Goal: Task Accomplishment & Management: Use online tool/utility

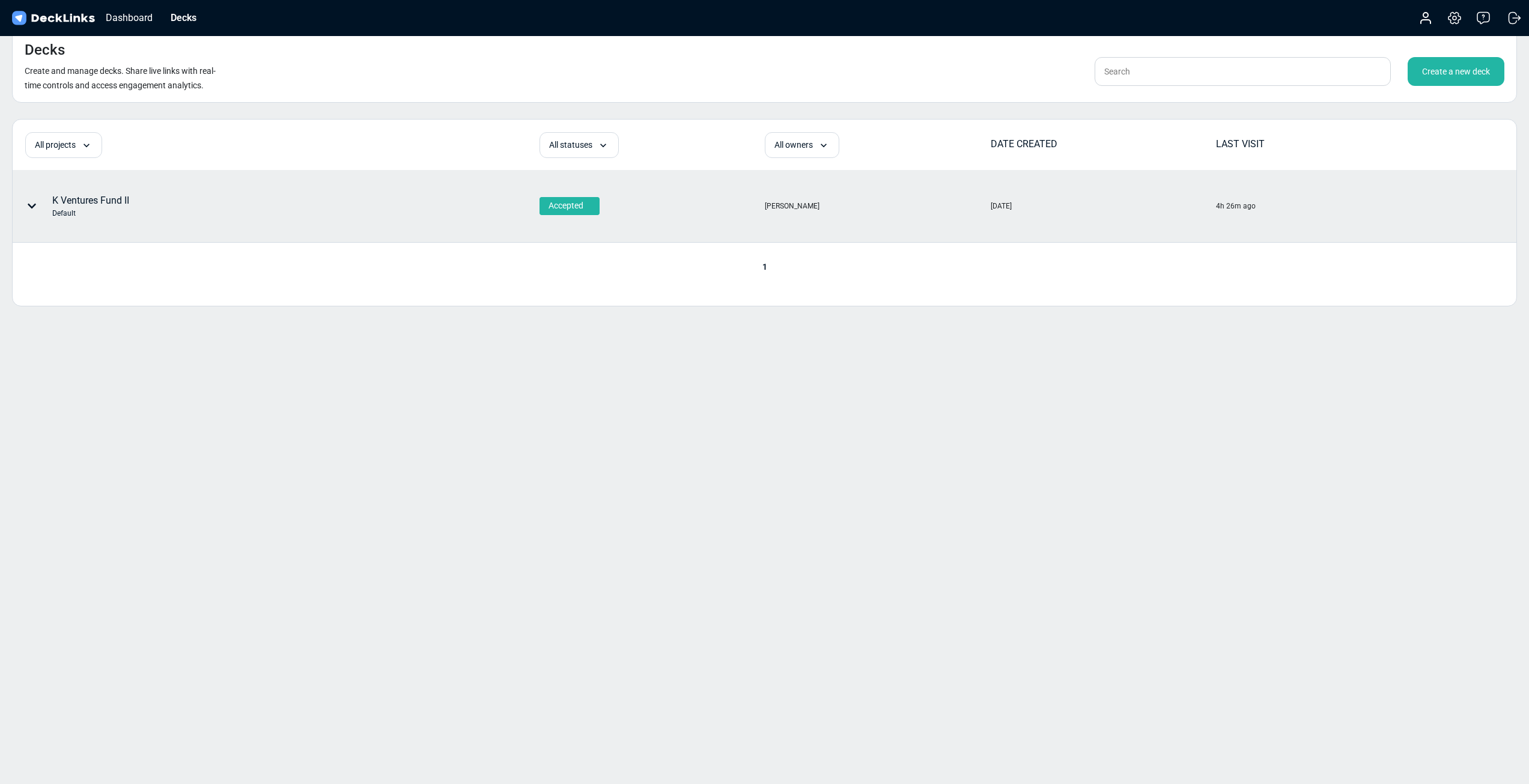
click at [748, 219] on div "Accepted" at bounding box center [651, 206] width 224 height 70
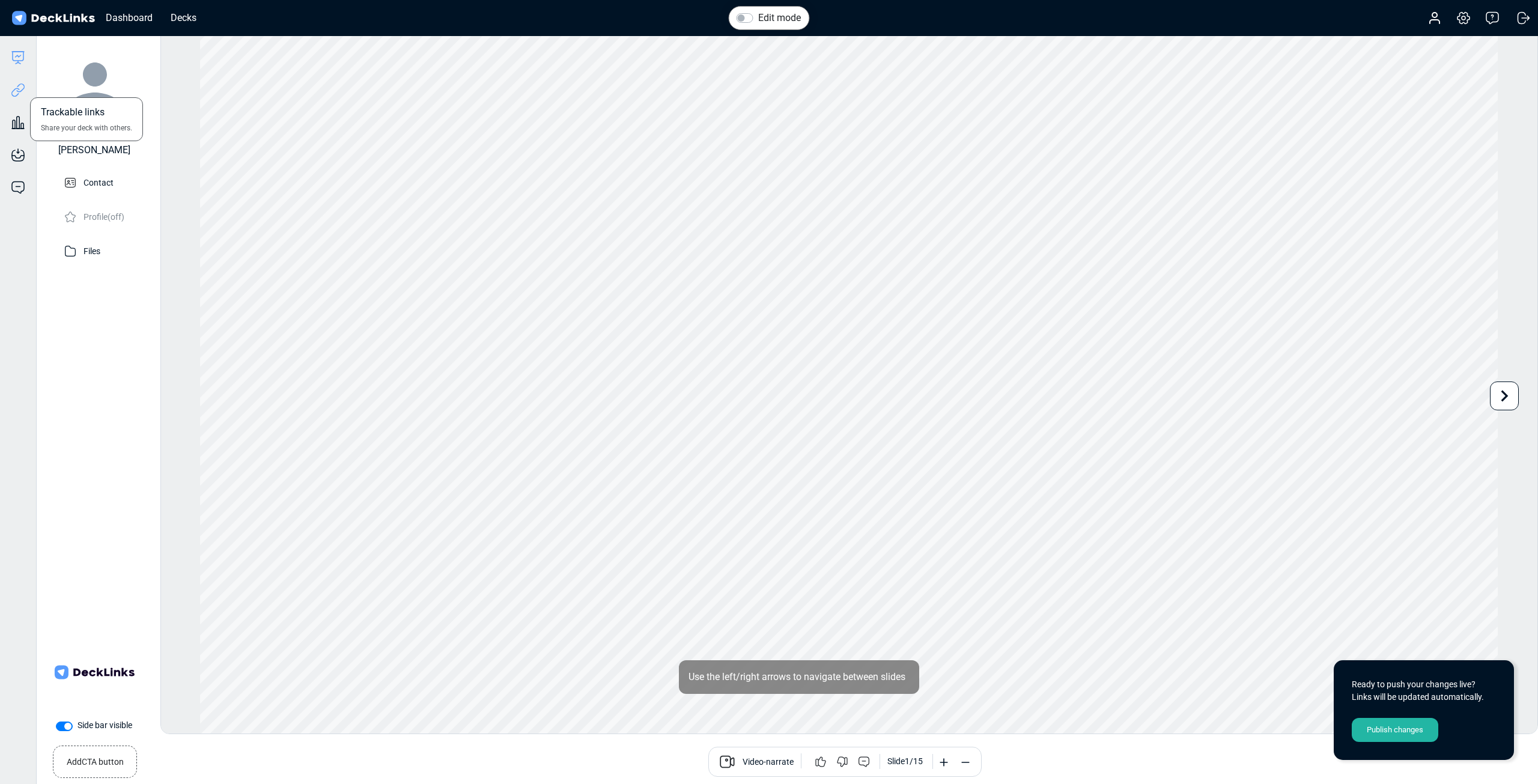
click at [15, 91] on icon at bounding box center [18, 90] width 14 height 14
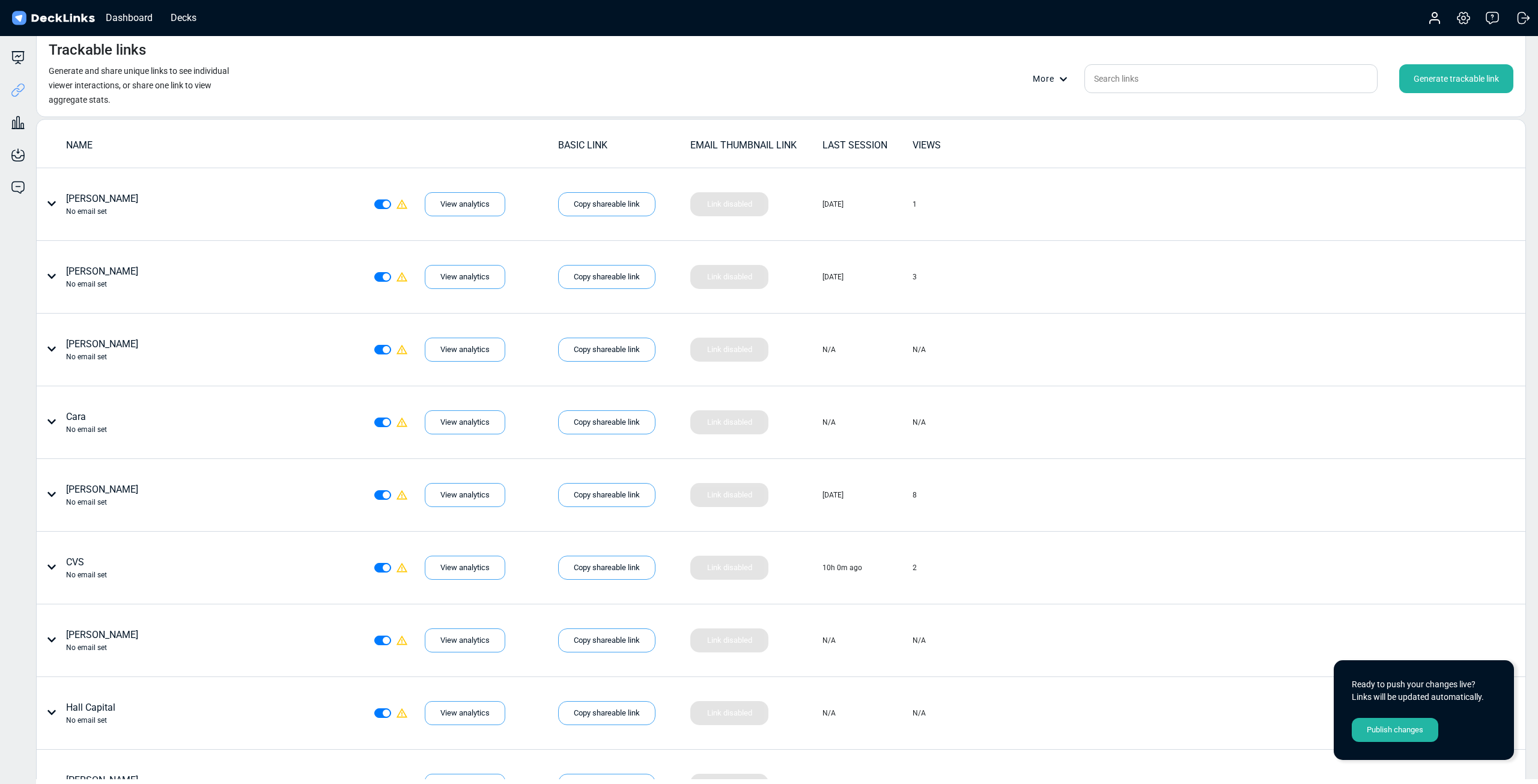
click at [1455, 75] on div "Generate trackable link" at bounding box center [1456, 78] width 114 height 29
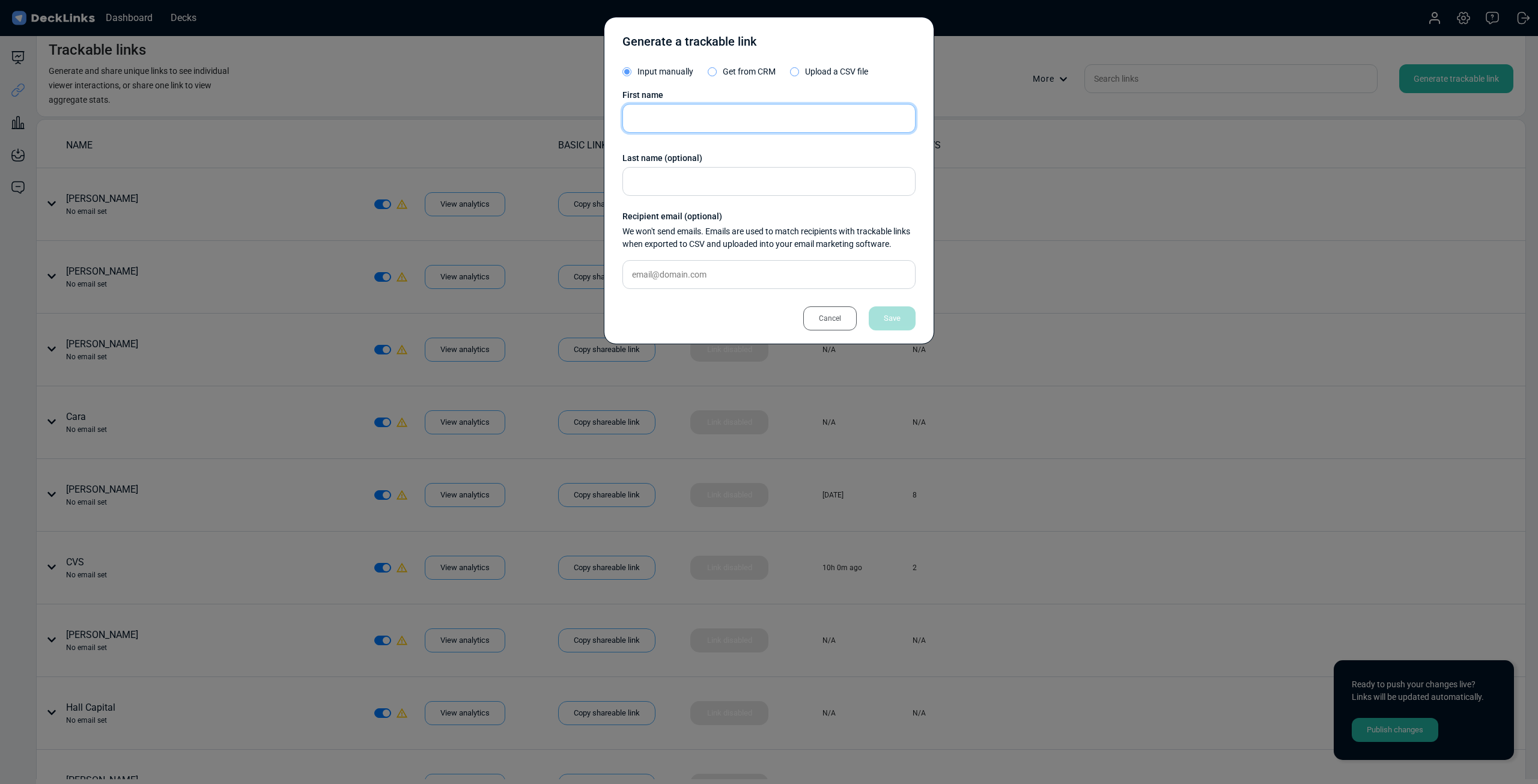
click at [714, 112] on input "text" at bounding box center [769, 119] width 293 height 29
type input "[PERSON_NAME]"
click at [900, 312] on div "Save" at bounding box center [892, 318] width 46 height 24
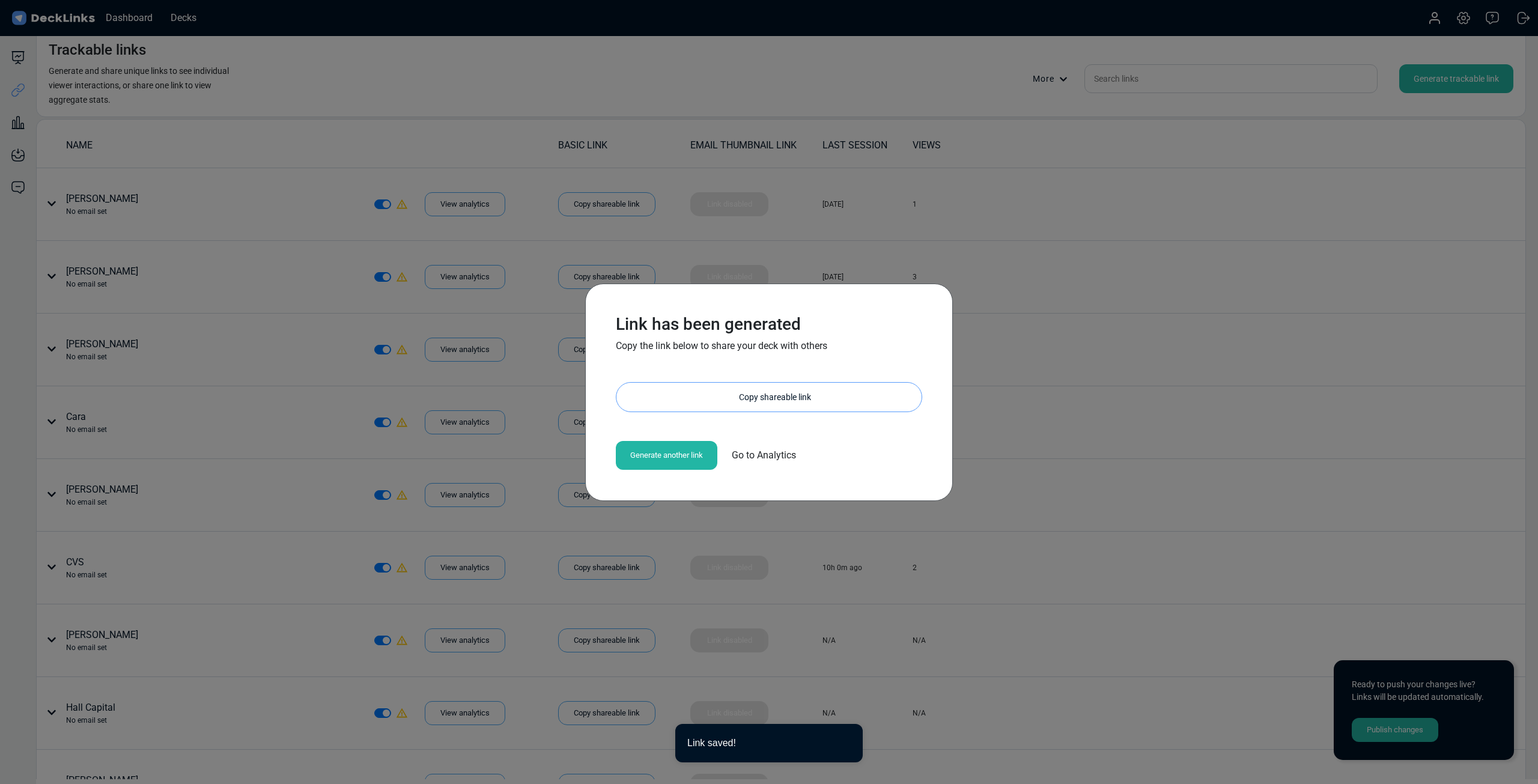
click at [761, 400] on div "Copy shareable link" at bounding box center [775, 397] width 293 height 29
